Goal: Information Seeking & Learning: Learn about a topic

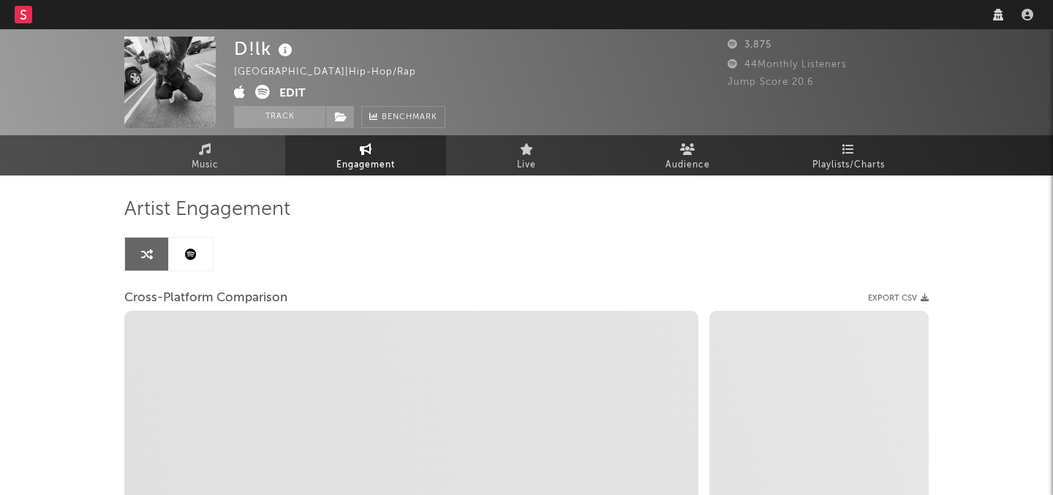
select select "1w"
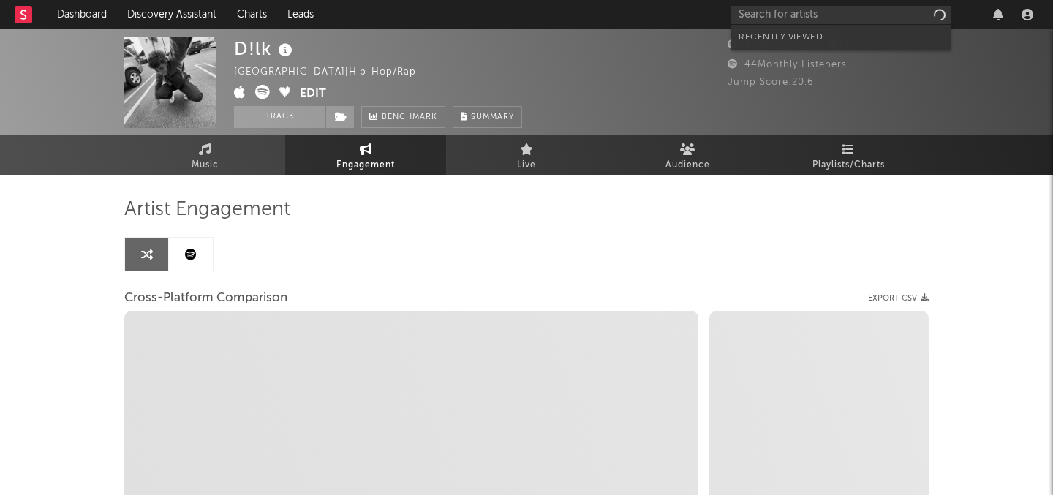
click at [806, 12] on input "text" at bounding box center [840, 15] width 219 height 18
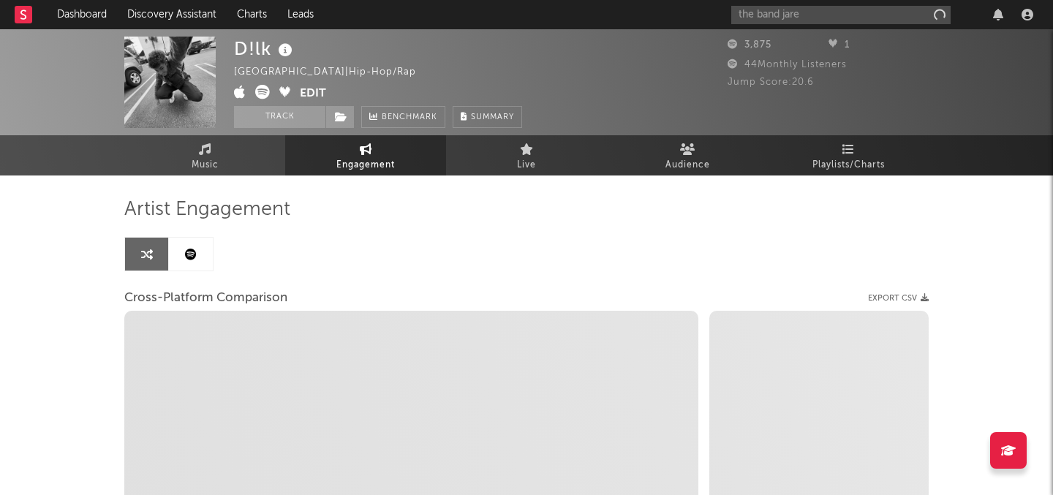
type input "the band jaren"
select select "1m"
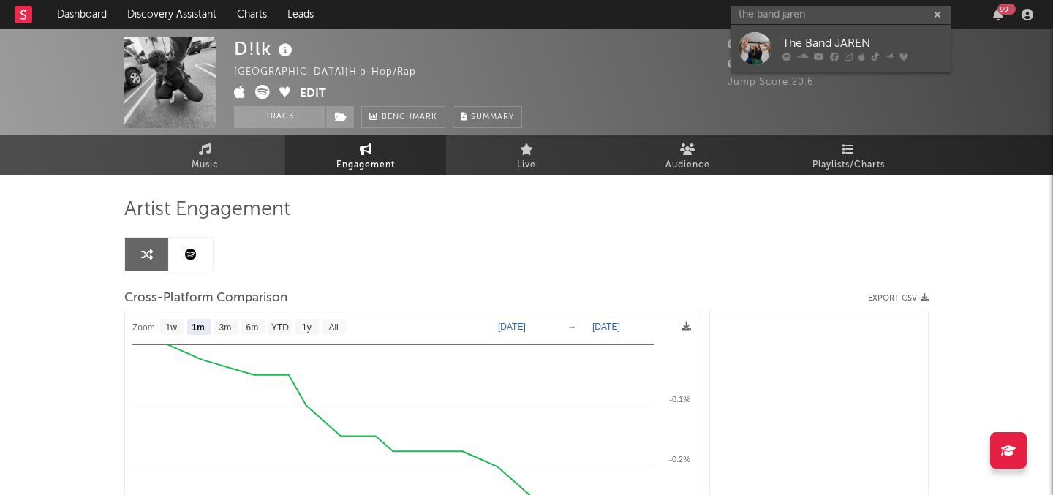
type input "the band jaren"
click at [802, 43] on div "The Band JAREN" at bounding box center [863, 44] width 161 height 18
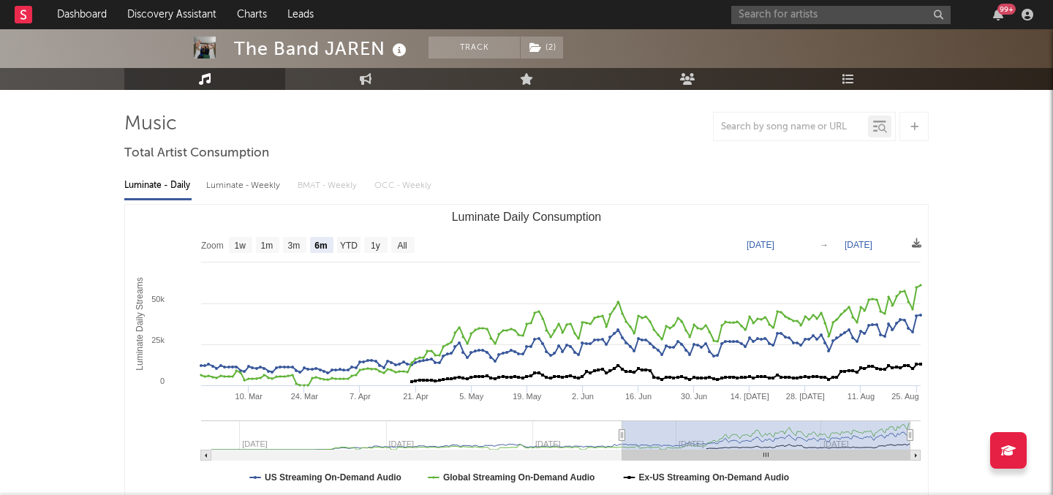
scroll to position [85, 0]
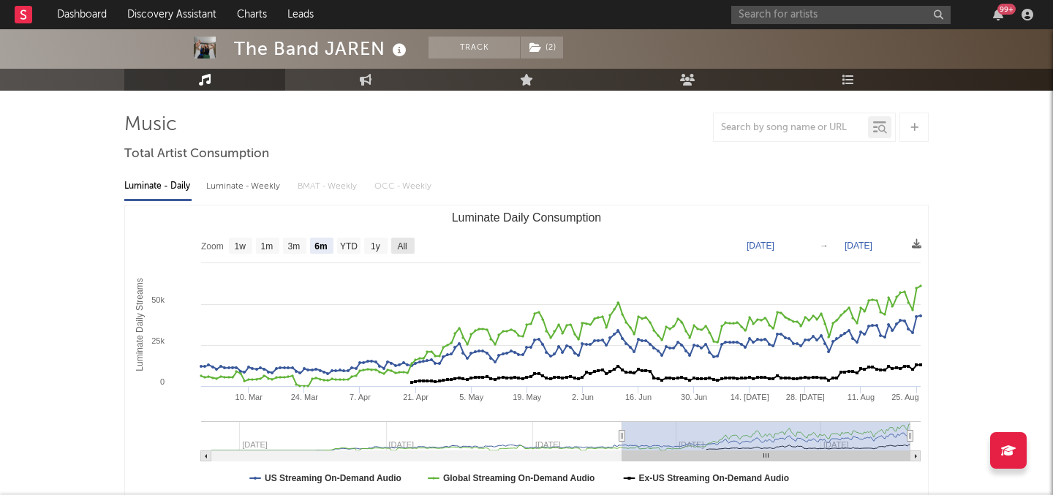
click at [404, 244] on text "All" at bounding box center [402, 246] width 10 height 10
select select "All"
type input "[DATE]"
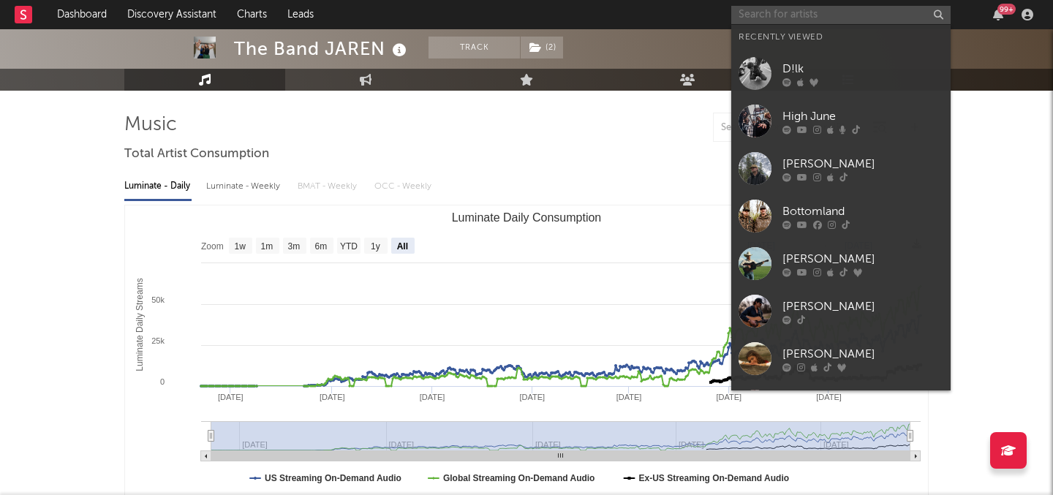
click at [812, 18] on input "text" at bounding box center [840, 15] width 219 height 18
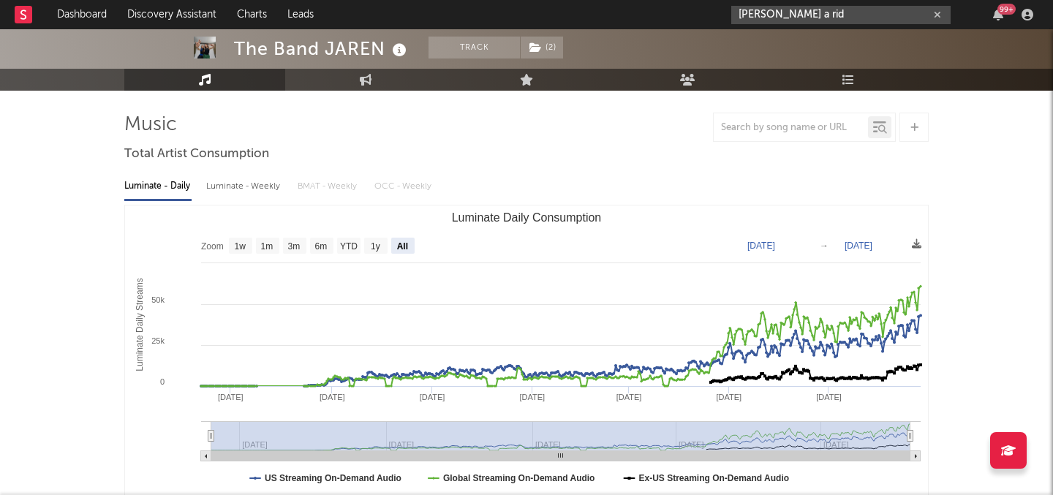
click at [858, 17] on input "[PERSON_NAME] a rid" at bounding box center [840, 15] width 219 height 18
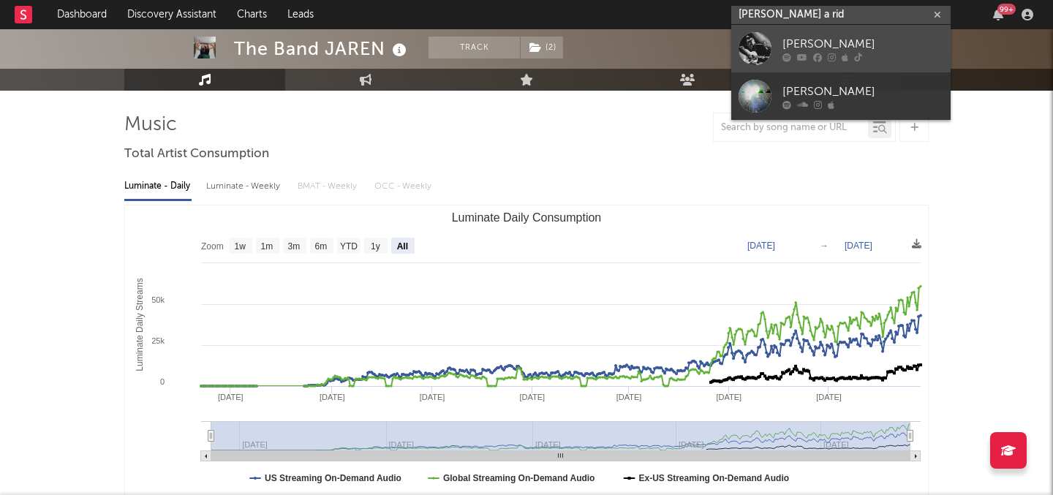
type input "[PERSON_NAME] a rid"
click at [825, 56] on div at bounding box center [863, 57] width 161 height 9
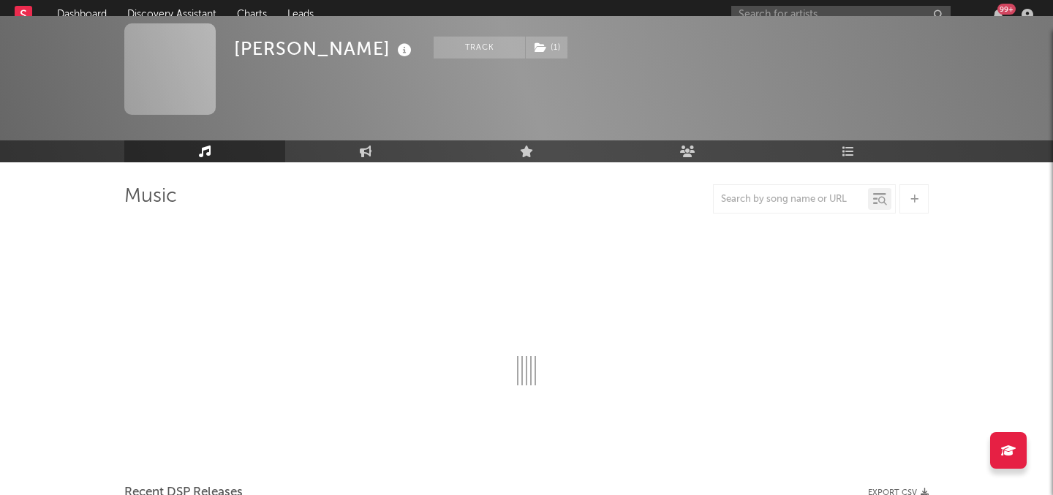
scroll to position [85, 0]
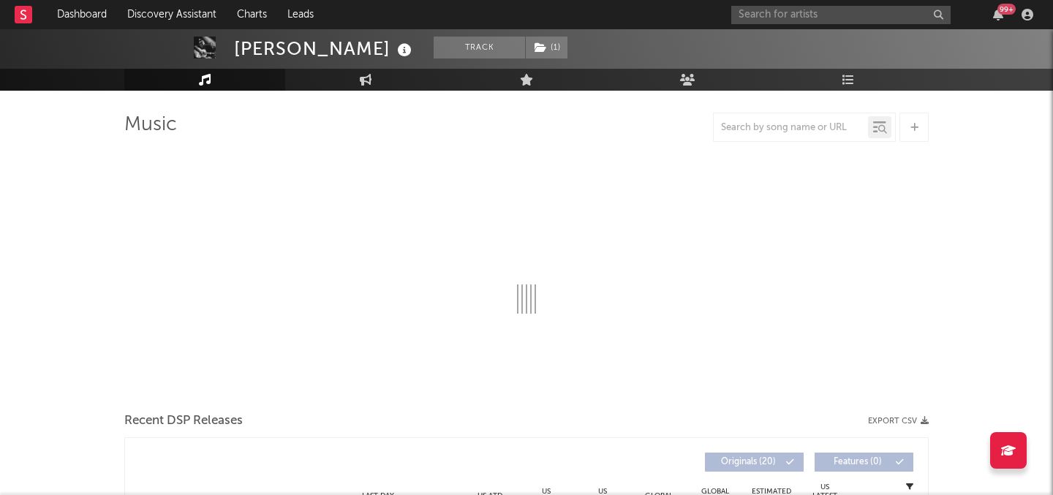
select select "6m"
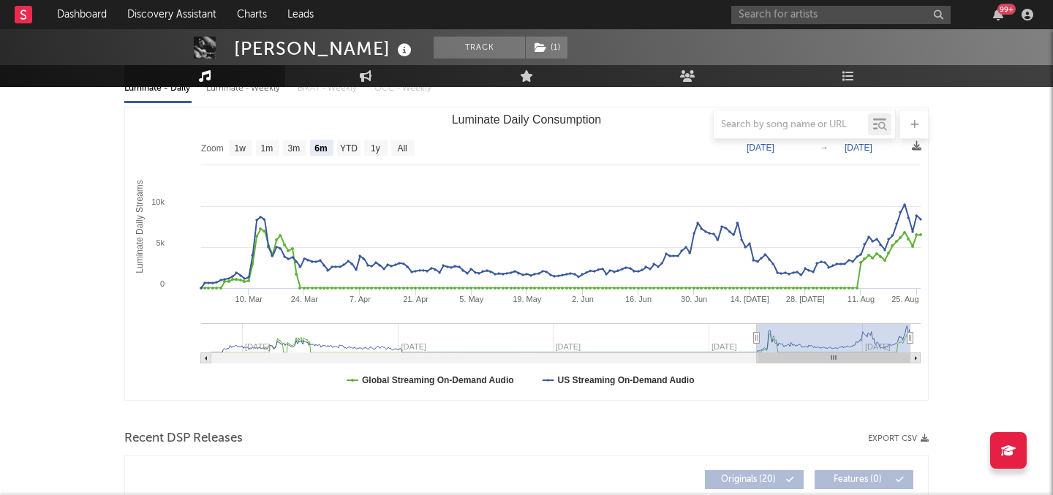
scroll to position [0, 0]
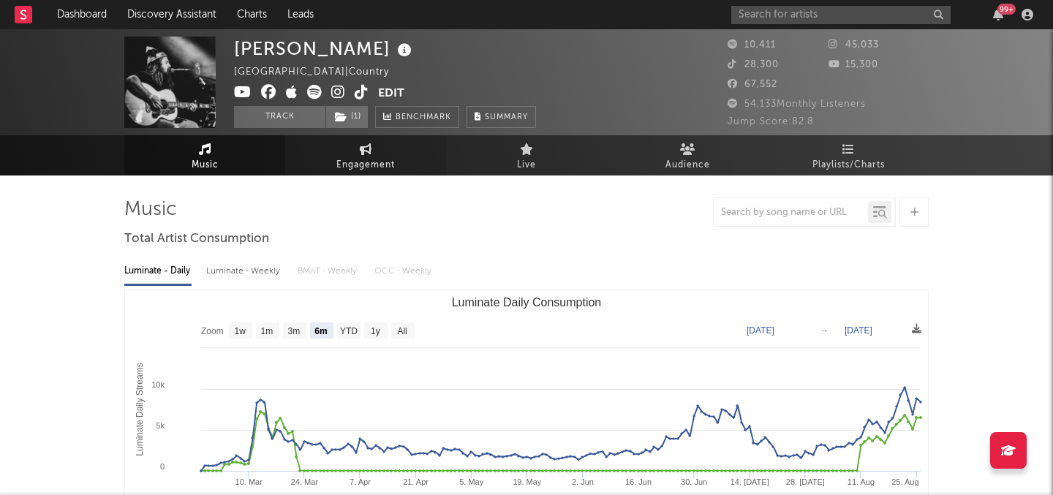
click at [365, 158] on span "Engagement" at bounding box center [365, 166] width 59 height 18
select select "1w"
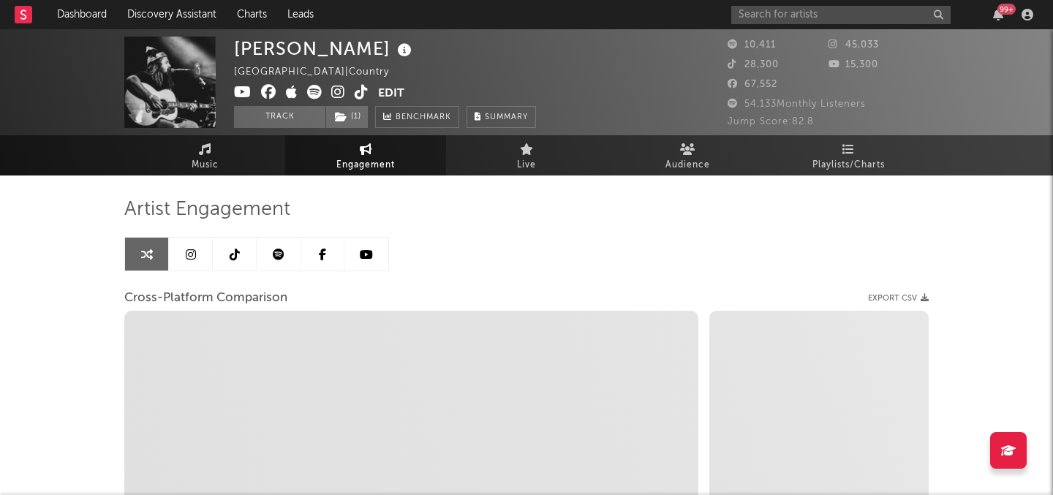
click at [362, 98] on icon at bounding box center [362, 92] width 14 height 15
select select "1m"
